Goal: Check status: Check status

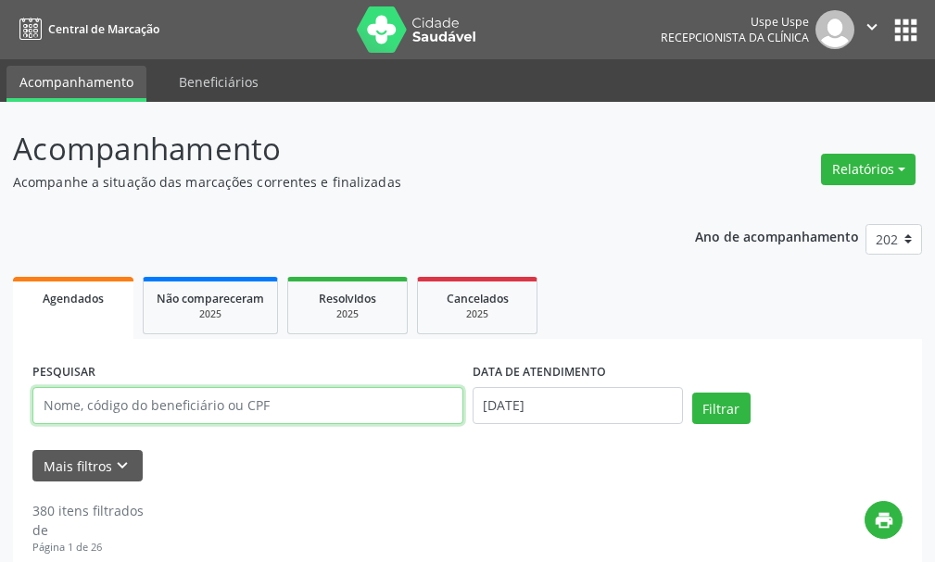
click at [297, 408] on input "text" at bounding box center [247, 405] width 431 height 37
type input "[PERSON_NAME] siqueirta"
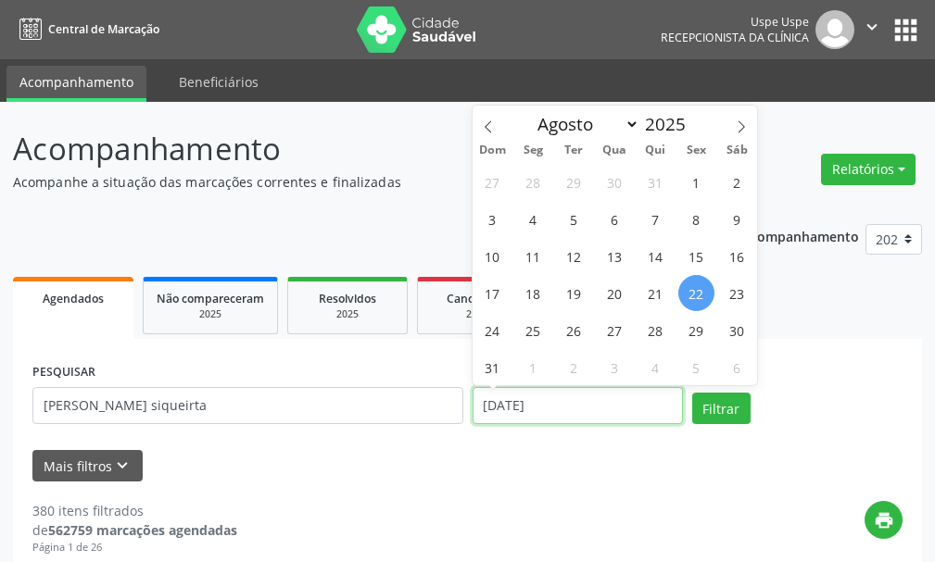
drag, startPoint x: 624, startPoint y: 412, endPoint x: 621, endPoint y: 450, distance: 38.1
click at [621, 444] on form "PESQUISAR [PERSON_NAME] siqueirta DATA DE ATENDIMENTO [DATE] Filtrar UNIDADE EX…" at bounding box center [467, 420] width 870 height 123
click at [692, 393] on button "Filtrar" at bounding box center [721, 409] width 58 height 32
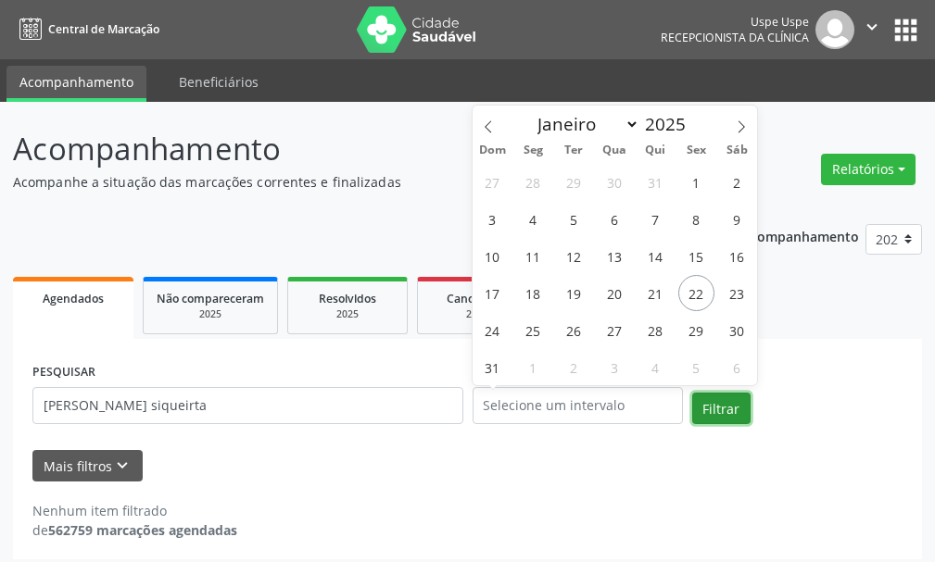
click at [726, 409] on button "Filtrar" at bounding box center [721, 409] width 58 height 32
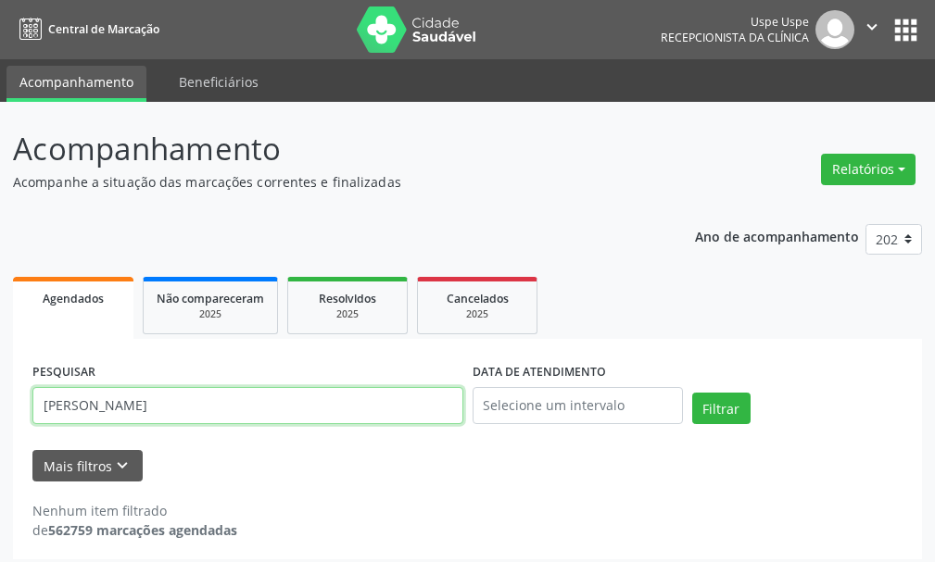
scroll to position [10, 0]
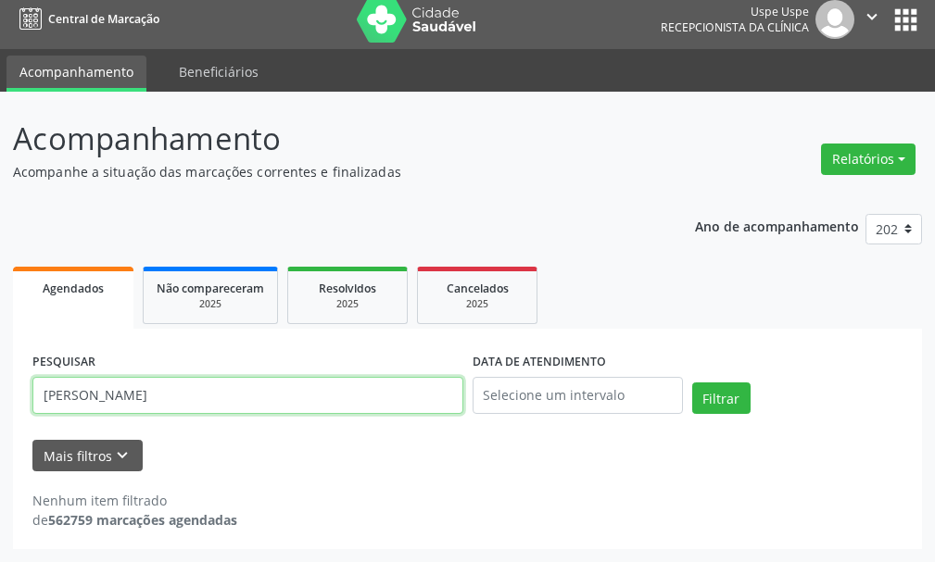
click at [195, 393] on input "[PERSON_NAME]" at bounding box center [247, 395] width 431 height 37
type input "[PERSON_NAME]"
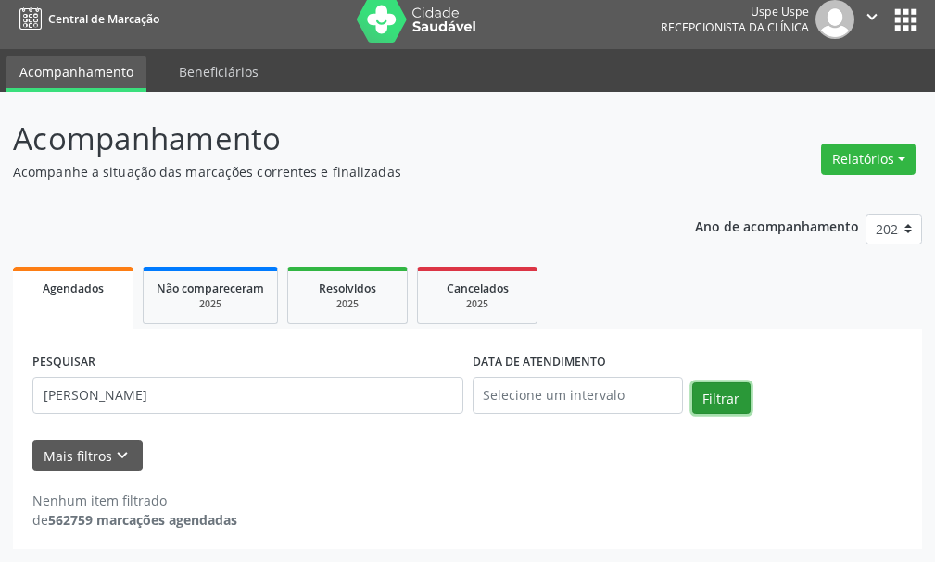
click at [721, 395] on button "Filtrar" at bounding box center [721, 399] width 58 height 32
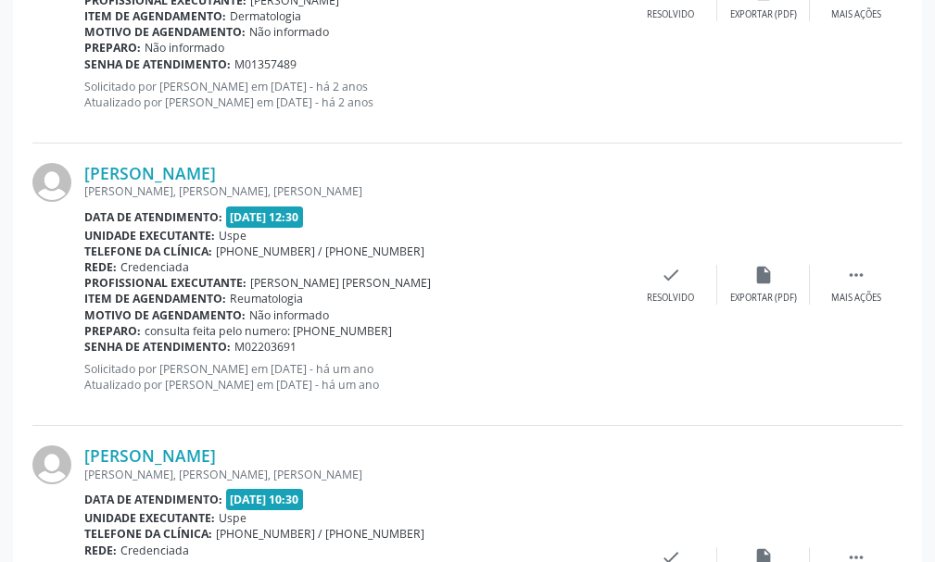
scroll to position [1424, 0]
